Goal: Answer question/provide support

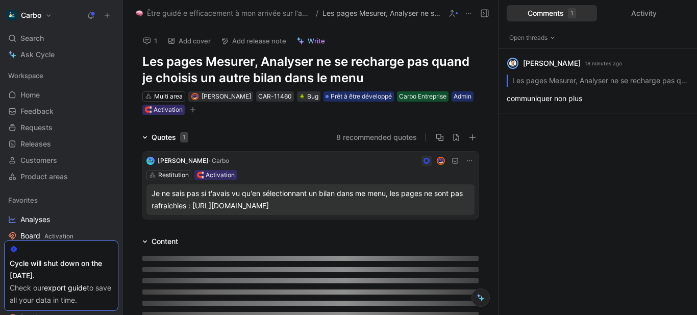
click at [317, 62] on h1 "Les pages Mesurer, Analyser ne se recharge pas quand je choisis un autre bilan …" at bounding box center [310, 70] width 336 height 33
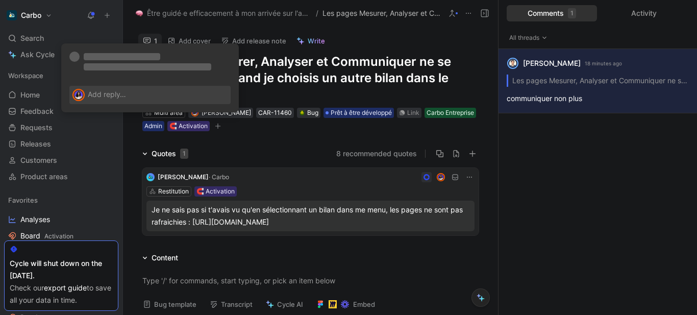
scroll to position [7, 0]
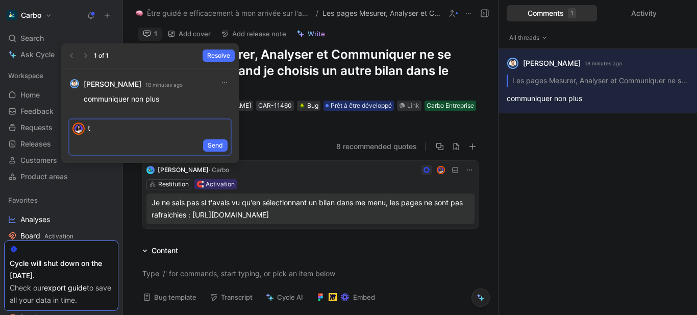
click at [178, 127] on p "t" at bounding box center [158, 127] width 140 height 11
click at [212, 145] on span "Send" at bounding box center [215, 145] width 15 height 10
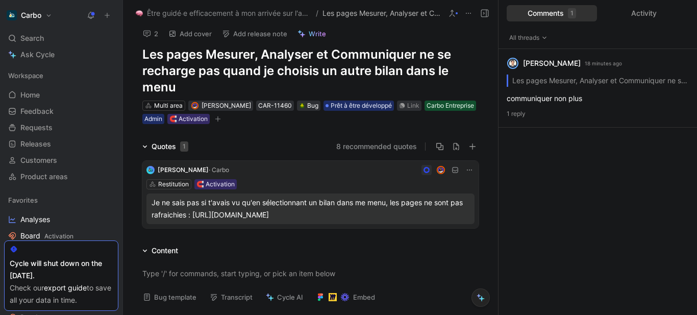
click at [195, 74] on h1 "Les pages Mesurer, Analyser et Communiquer ne se recharge pas quand je choisis …" at bounding box center [310, 70] width 336 height 49
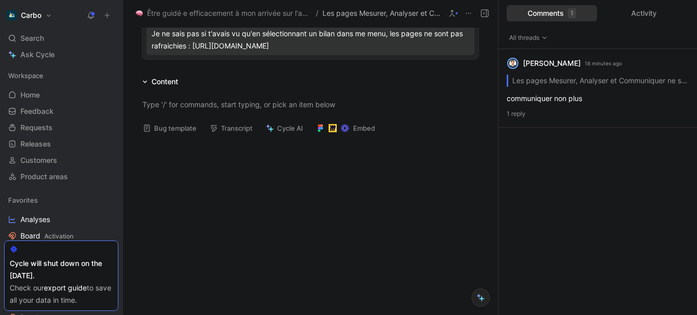
scroll to position [0, 0]
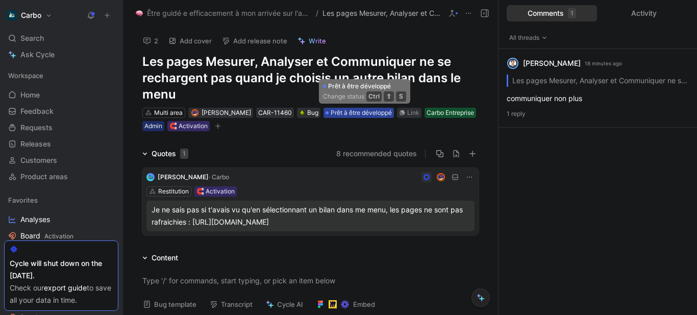
click at [356, 117] on span "Prêt à être développé" at bounding box center [361, 113] width 61 height 10
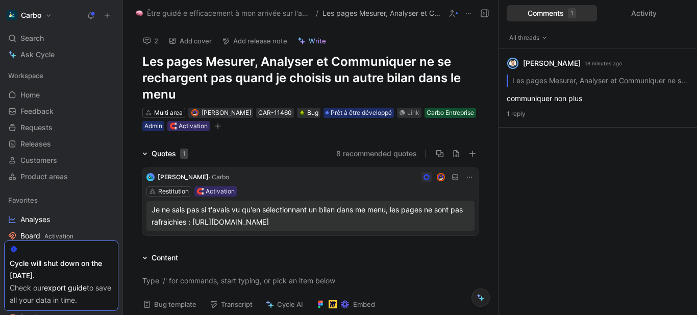
click at [153, 41] on button "2" at bounding box center [150, 41] width 24 height 14
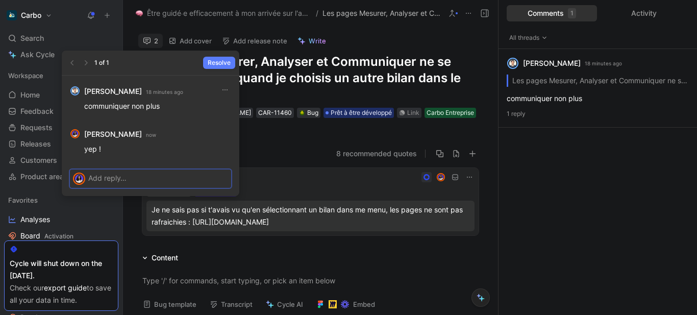
click at [218, 63] on span "Resolve" at bounding box center [219, 63] width 23 height 10
